Goal: Transaction & Acquisition: Purchase product/service

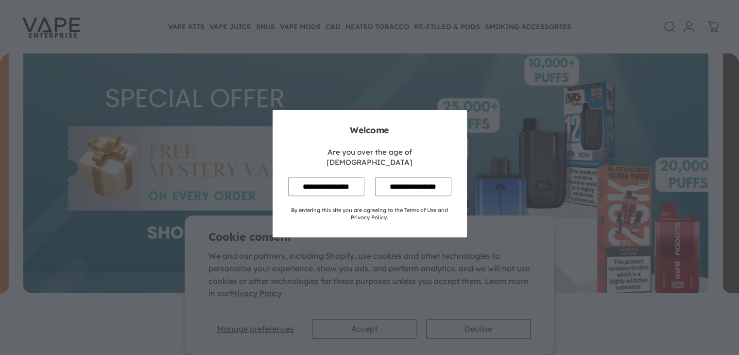
click at [333, 177] on input "**********" at bounding box center [326, 186] width 76 height 19
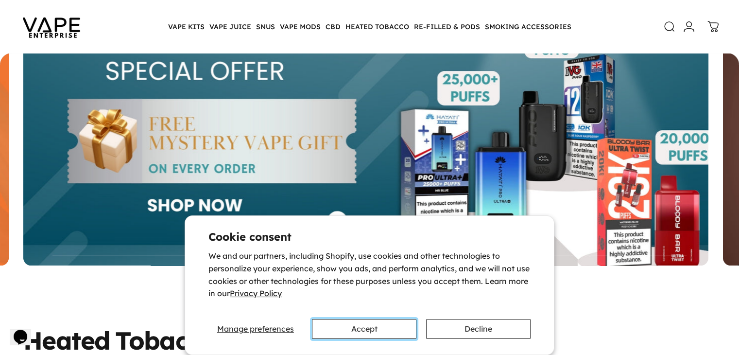
click at [345, 319] on button "Accept" at bounding box center [364, 329] width 104 height 20
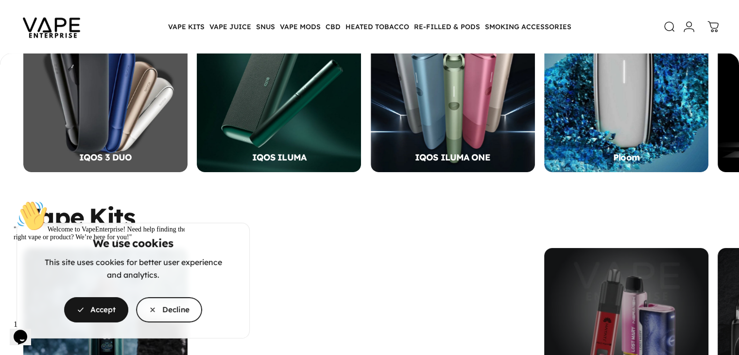
scroll to position [452, 0]
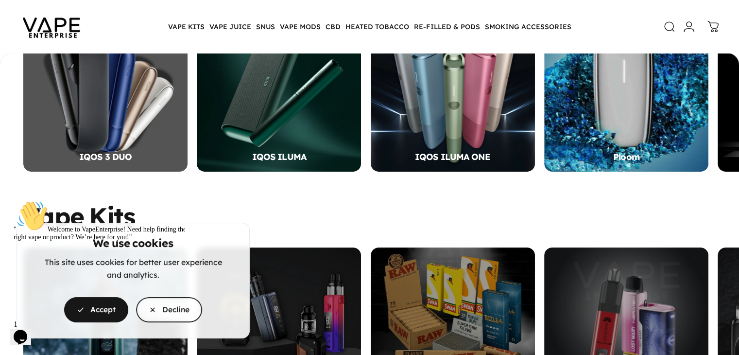
click at [113, 241] on div "" Welcome to VapeEnterprise! Need help finding the right vape or product? We’re…" at bounding box center [101, 220] width 175 height 41
click at [14, 200] on icon "Chat attention grabber" at bounding box center [14, 200] width 0 height 0
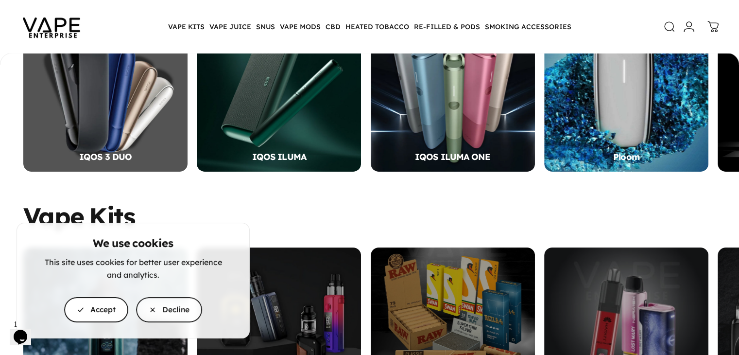
click at [100, 308] on span "button" at bounding box center [96, 309] width 96 height 51
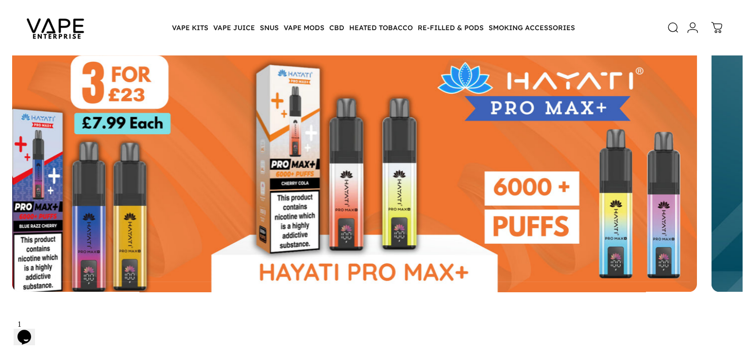
scroll to position [0, 0]
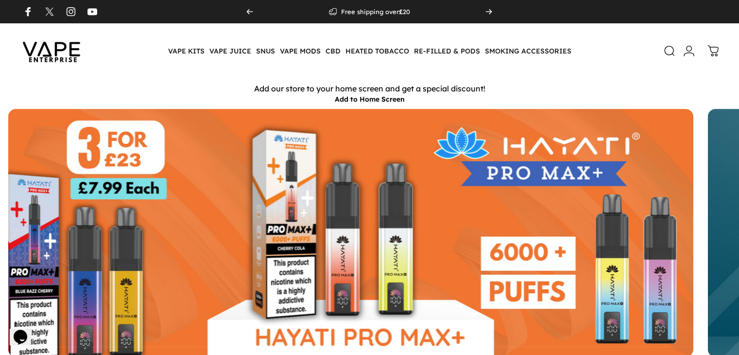
click at [662, 52] on link "Search" at bounding box center [664, 50] width 21 height 21
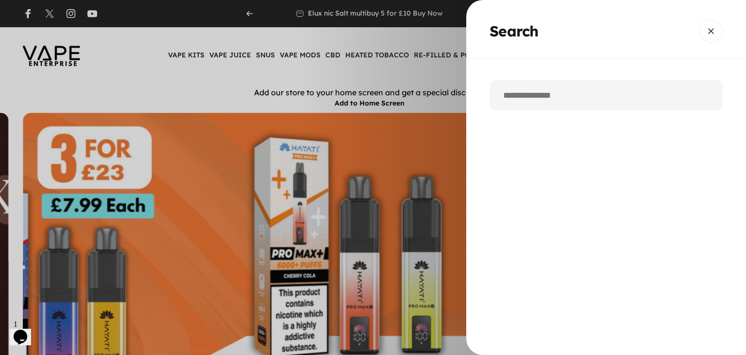
click at [596, 90] on input "Search" at bounding box center [606, 95] width 233 height 30
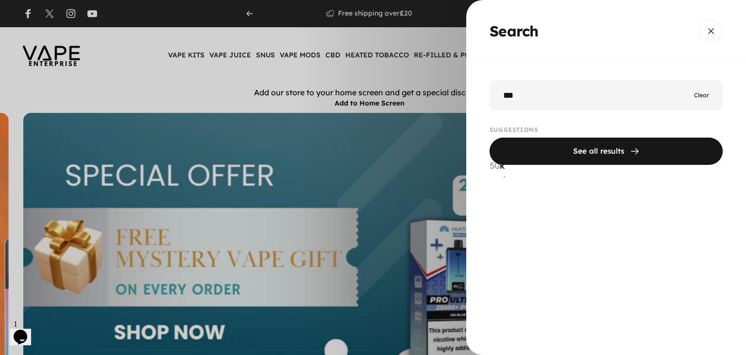
type input "***"
click at [490, 137] on button "See all results" at bounding box center [606, 151] width 233 height 28
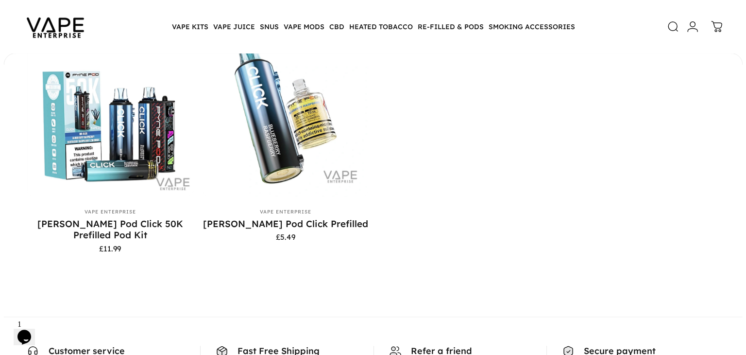
scroll to position [247, 0]
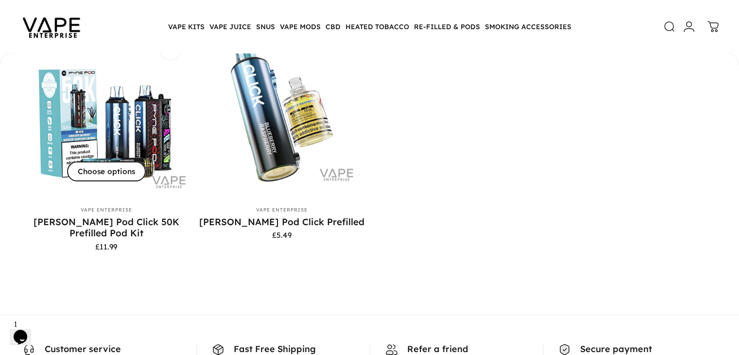
click at [102, 183] on span "Choose options" at bounding box center [106, 172] width 118 height 40
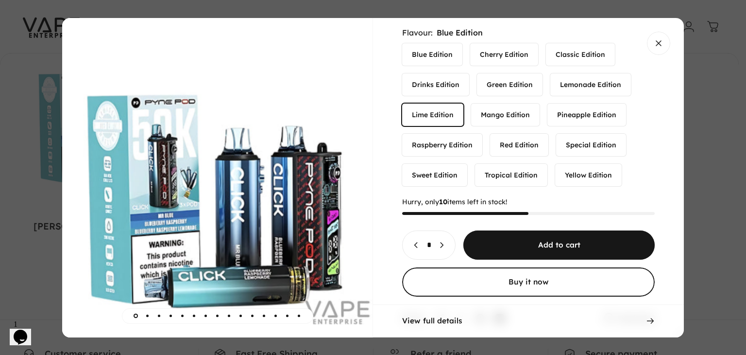
scroll to position [79, 0]
click at [579, 45] on label "Classic Edition" at bounding box center [580, 56] width 69 height 22
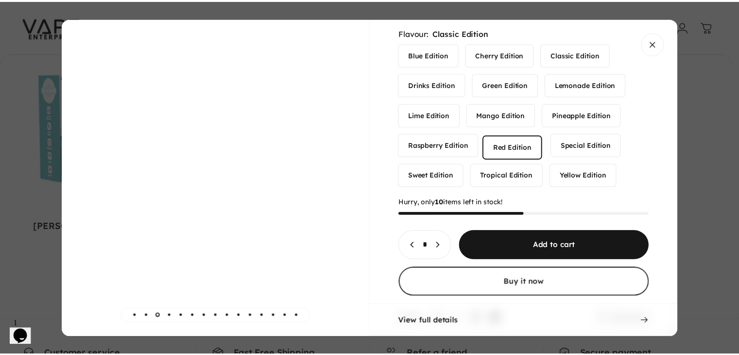
scroll to position [98, 0]
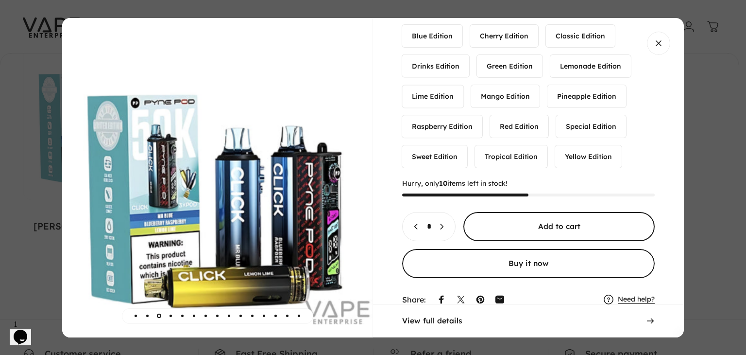
click at [568, 204] on span "Choose options for Pyne Pod Click 50K Prefilled Pod Kit" at bounding box center [559, 226] width 287 height 58
